Goal: Navigation & Orientation: Find specific page/section

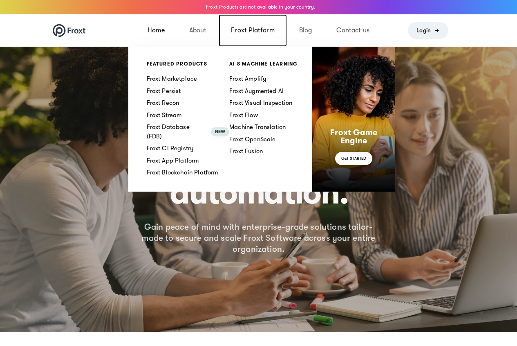
click at [260, 24] on link "Froxt Platform" at bounding box center [253, 30] width 68 height 32
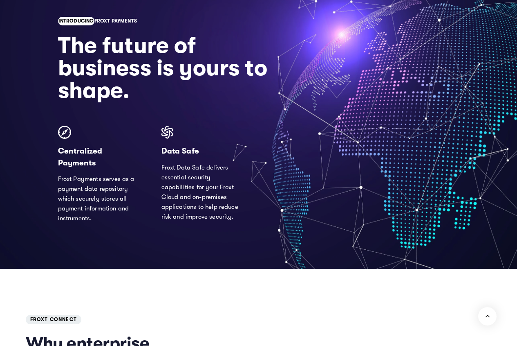
scroll to position [900, 0]
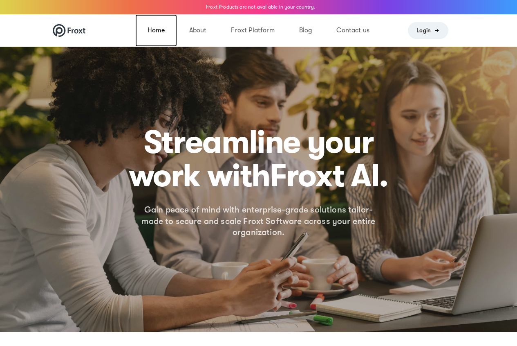
click at [153, 25] on link "Home" at bounding box center [156, 30] width 42 height 32
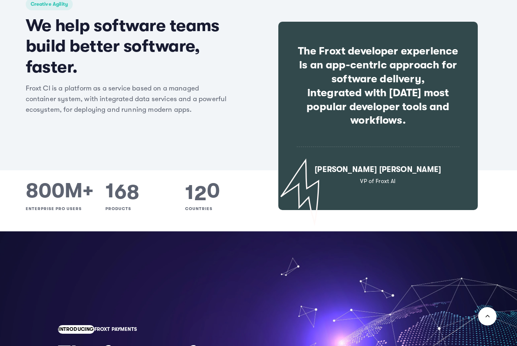
scroll to position [613, 0]
